Goal: Check status

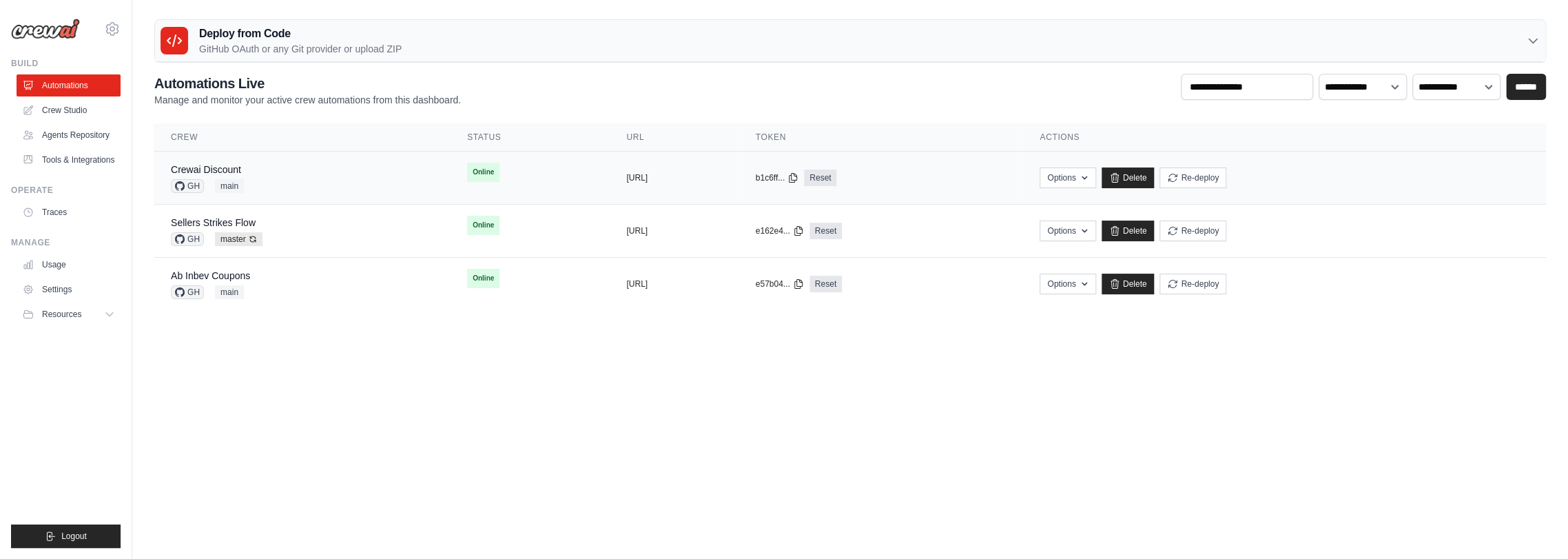
click at [264, 178] on div "Crewai Discount GH main" at bounding box center [302, 178] width 263 height 30
click at [292, 228] on div "Sellers Strikes Flow GH master Auto-deploy enabled" at bounding box center [302, 231] width 263 height 30
click at [298, 273] on div "Ab Inbev Coupons GH main" at bounding box center [302, 283] width 263 height 30
